Goal: Navigation & Orientation: Find specific page/section

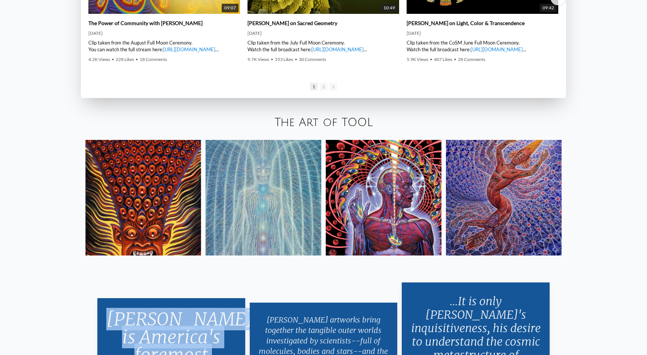
scroll to position [1431, 0]
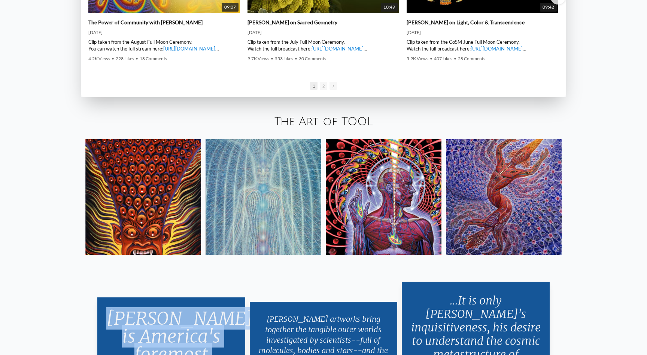
click at [474, 189] on img at bounding box center [504, 197] width 116 height 116
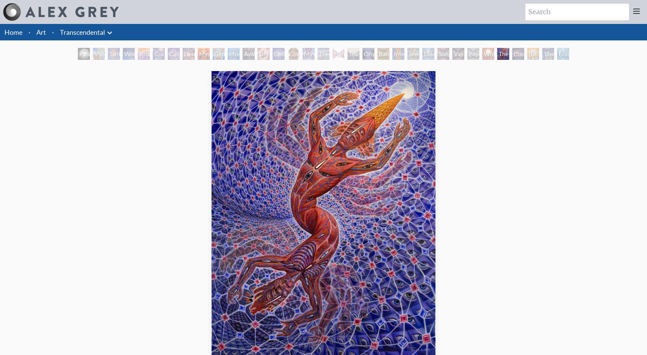
click at [447, 55] on div "Song of Vajra Being" at bounding box center [443, 54] width 12 height 12
